Goal: Task Accomplishment & Management: Manage account settings

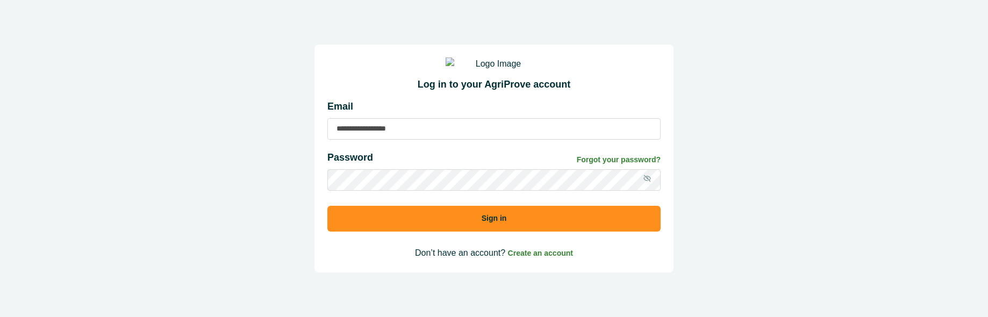
click at [489, 140] on input at bounding box center [493, 129] width 333 height 22
type input "**********"
click at [513, 131] on input "**********" at bounding box center [493, 129] width 333 height 22
click at [327, 206] on button "Sign in" at bounding box center [493, 219] width 333 height 26
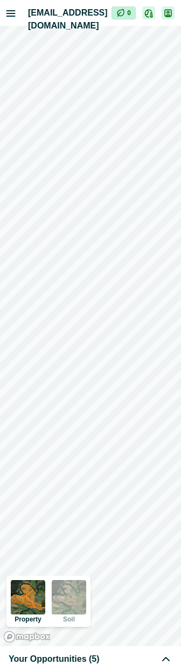
click at [131, 317] on div "Your Opportunities (5)" at bounding box center [90, 659] width 163 height 13
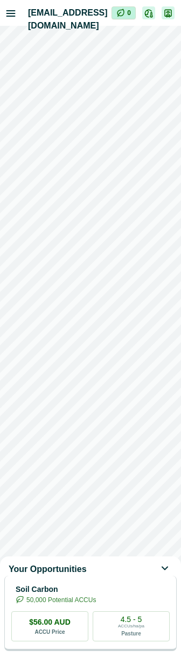
click at [96, 317] on p "50,000 Potential ACCUs" at bounding box center [60, 600] width 69 height 10
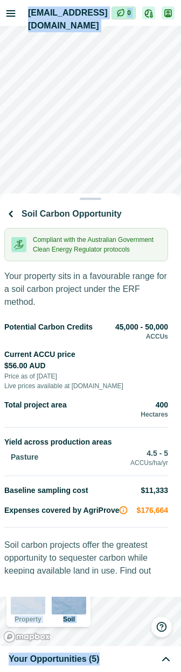
drag, startPoint x: 94, startPoint y: 275, endPoint x: 105, endPoint y: -102, distance: 377.1
click at [105, 0] on html "[EMAIL_ADDRESS][DOMAIN_NAME] Impersonation Mode 0 Property Soil Your Opportunit…" at bounding box center [90, 336] width 181 height 672
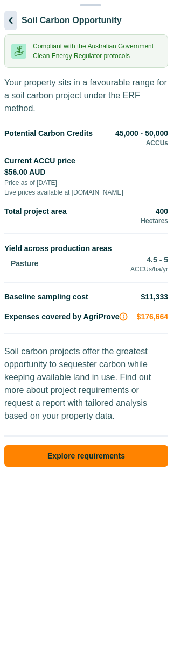
click at [17, 27] on icon "button" at bounding box center [10, 20] width 13 height 13
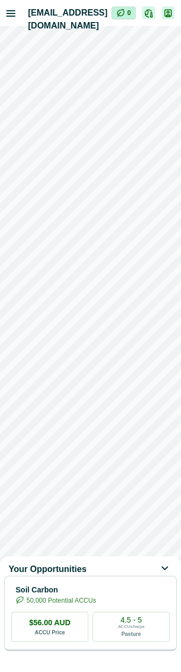
click at [163, 317] on icon at bounding box center [165, 569] width 13 height 13
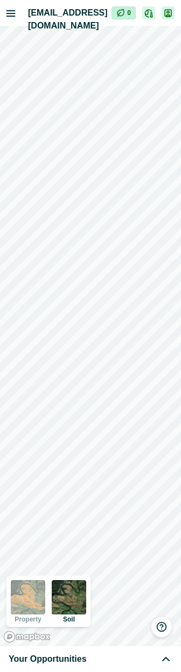
click at [13, 18] on button "button" at bounding box center [11, 13] width 22 height 22
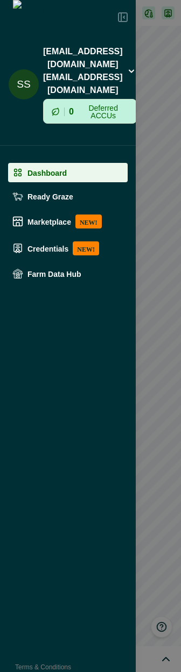
click at [98, 62] on button "ss [EMAIL_ADDRESS][DOMAIN_NAME] [EMAIL_ADDRESS][DOMAIN_NAME] 0 Deferred ACCUs" at bounding box center [70, 84] width 132 height 87
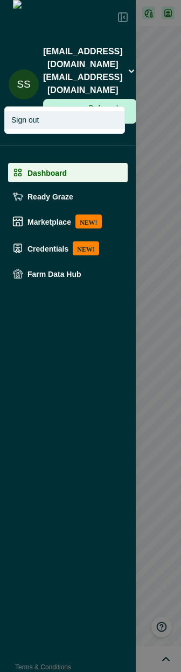
click at [66, 121] on button "Sign out" at bounding box center [64, 120] width 119 height 18
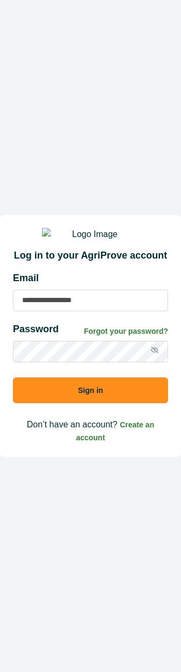
click at [77, 311] on input at bounding box center [90, 301] width 155 height 22
type input "**********"
click at [62, 317] on button "Sign in" at bounding box center [90, 391] width 155 height 26
